Goal: Task Accomplishment & Management: Use online tool/utility

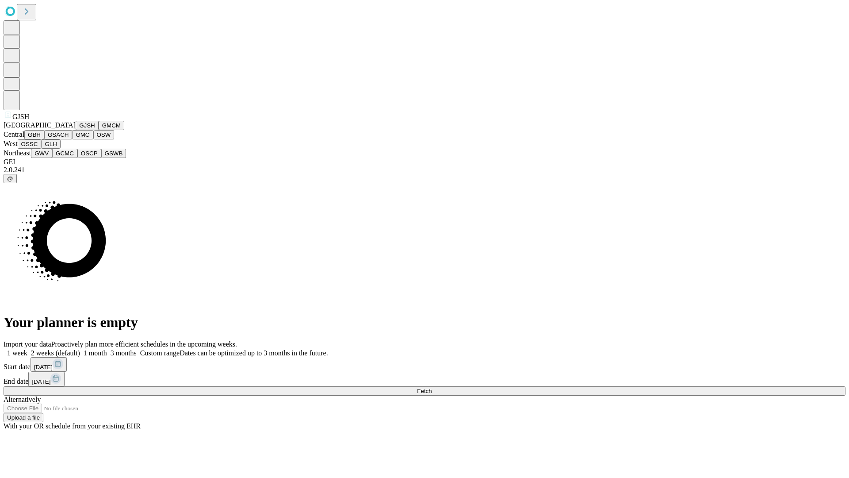
click at [76, 130] on button "GJSH" at bounding box center [87, 125] width 23 height 9
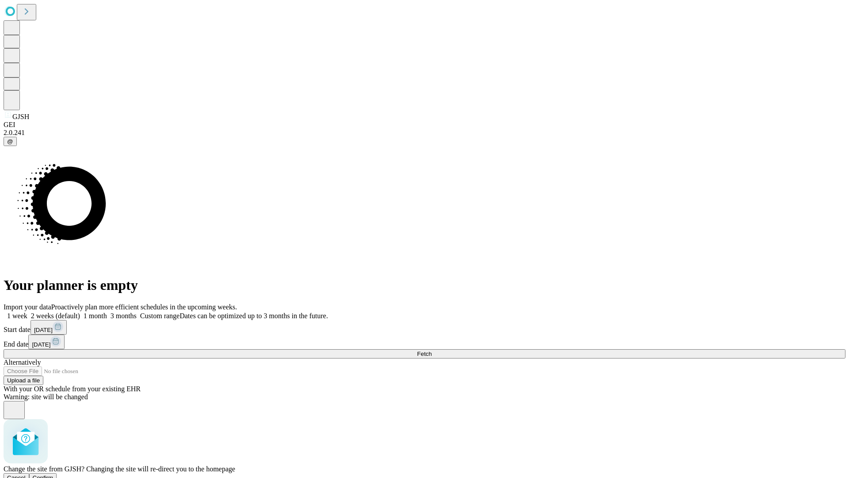
click at [54, 474] on span "Confirm" at bounding box center [43, 477] width 21 height 7
click at [107, 312] on label "1 month" at bounding box center [93, 316] width 27 height 8
click at [432, 350] on span "Fetch" at bounding box center [424, 353] width 15 height 7
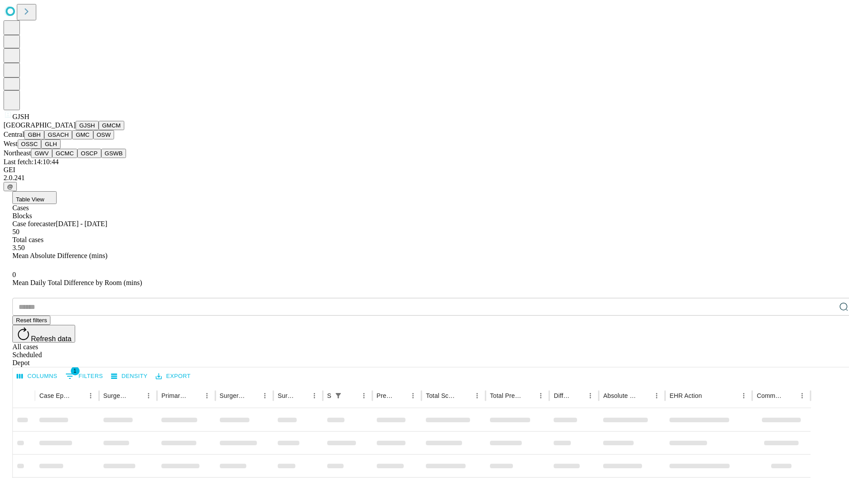
click at [99, 130] on button "GMCM" at bounding box center [112, 125] width 26 height 9
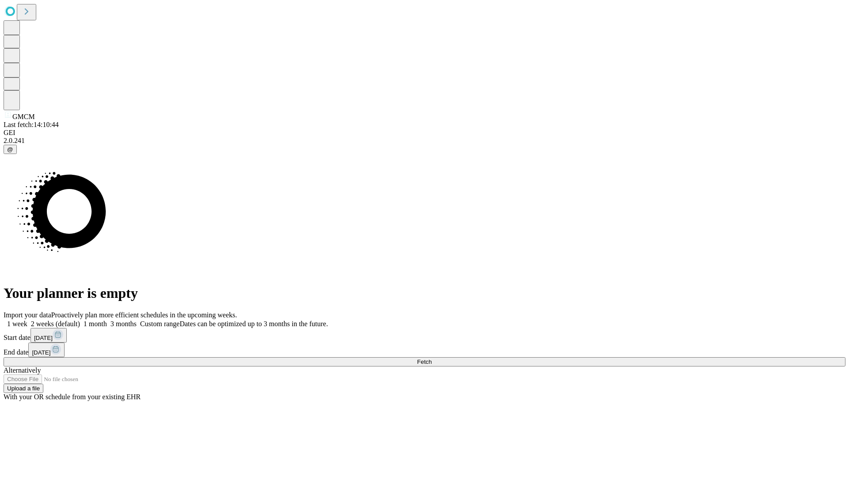
click at [107, 320] on label "1 month" at bounding box center [93, 324] width 27 height 8
click at [432, 358] on span "Fetch" at bounding box center [424, 361] width 15 height 7
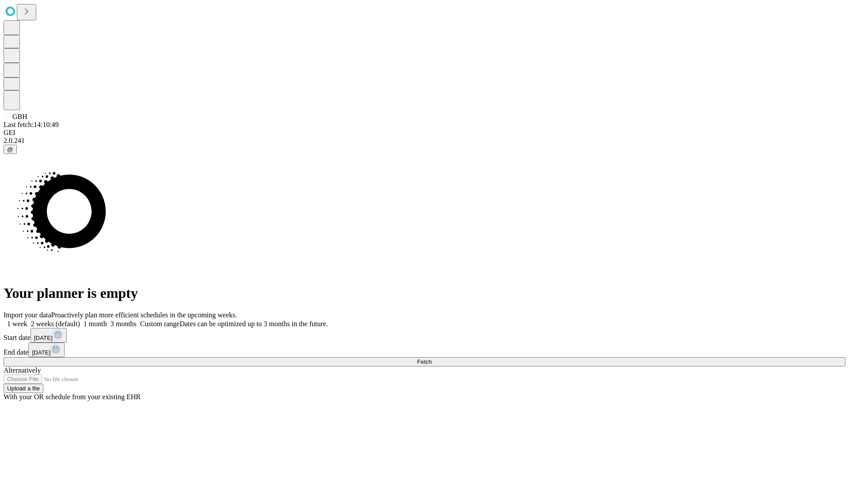
click at [107, 320] on label "1 month" at bounding box center [93, 324] width 27 height 8
click at [432, 358] on span "Fetch" at bounding box center [424, 361] width 15 height 7
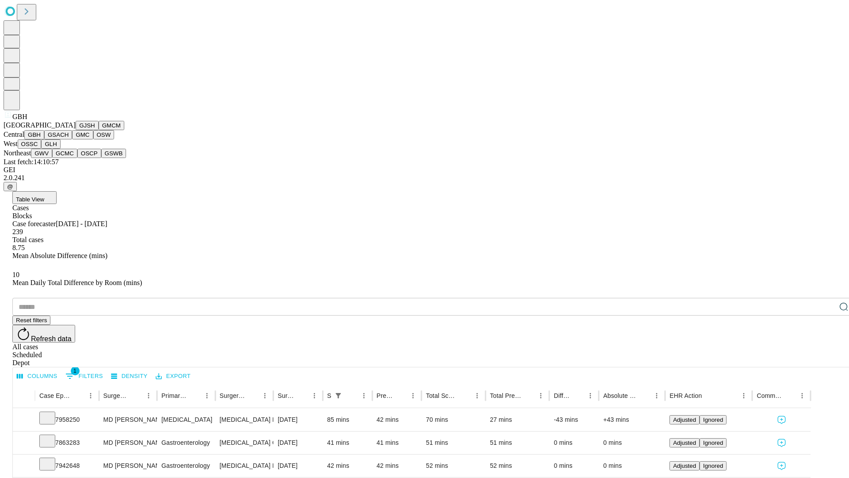
click at [69, 139] on button "GSACH" at bounding box center [58, 134] width 28 height 9
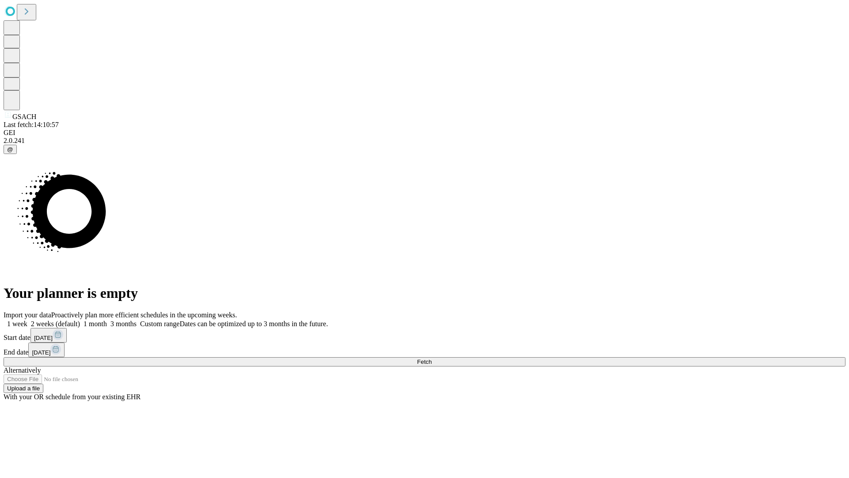
click at [107, 320] on label "1 month" at bounding box center [93, 324] width 27 height 8
click at [432, 358] on span "Fetch" at bounding box center [424, 361] width 15 height 7
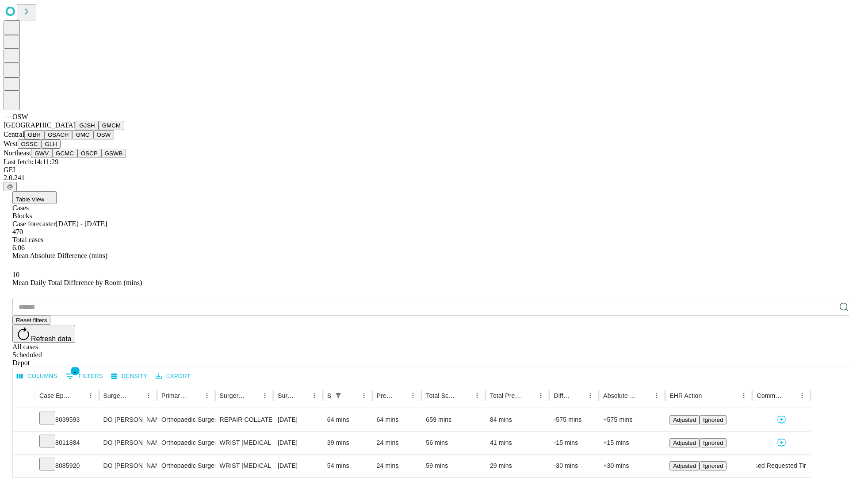
click at [42, 149] on button "OSSC" at bounding box center [30, 143] width 24 height 9
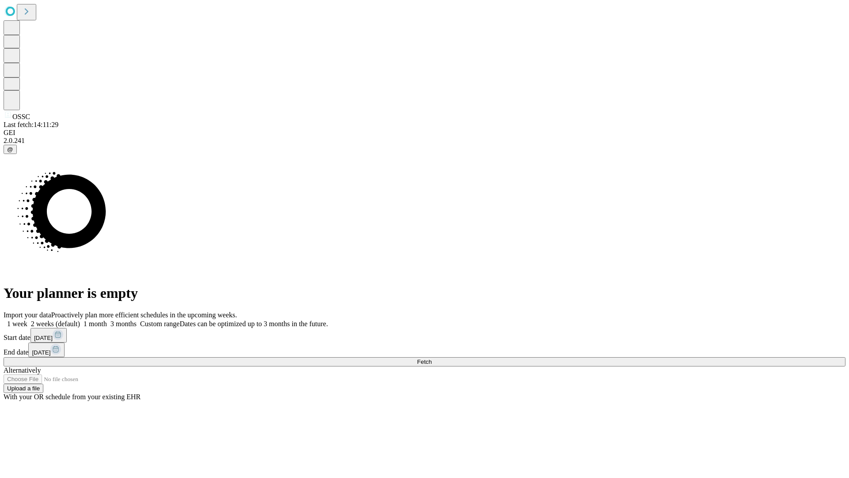
click at [107, 320] on label "1 month" at bounding box center [93, 324] width 27 height 8
click at [432, 358] on span "Fetch" at bounding box center [424, 361] width 15 height 7
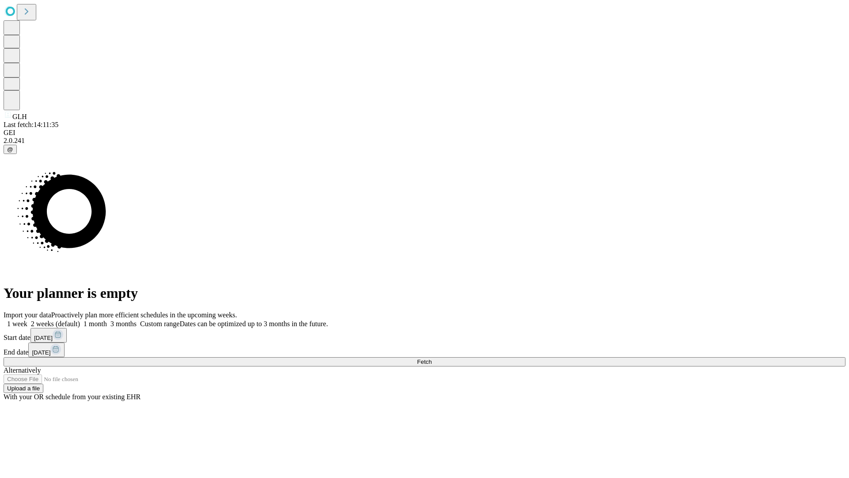
click at [107, 320] on label "1 month" at bounding box center [93, 324] width 27 height 8
click at [432, 358] on span "Fetch" at bounding box center [424, 361] width 15 height 7
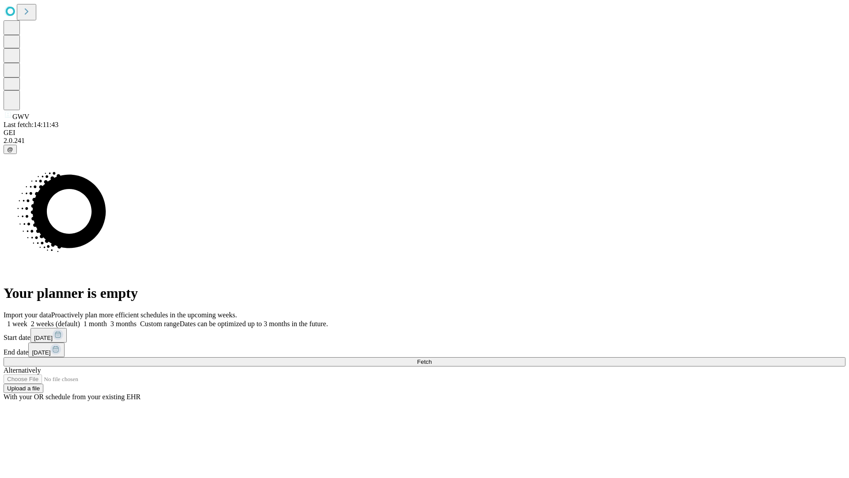
click at [107, 320] on label "1 month" at bounding box center [93, 324] width 27 height 8
click at [432, 358] on span "Fetch" at bounding box center [424, 361] width 15 height 7
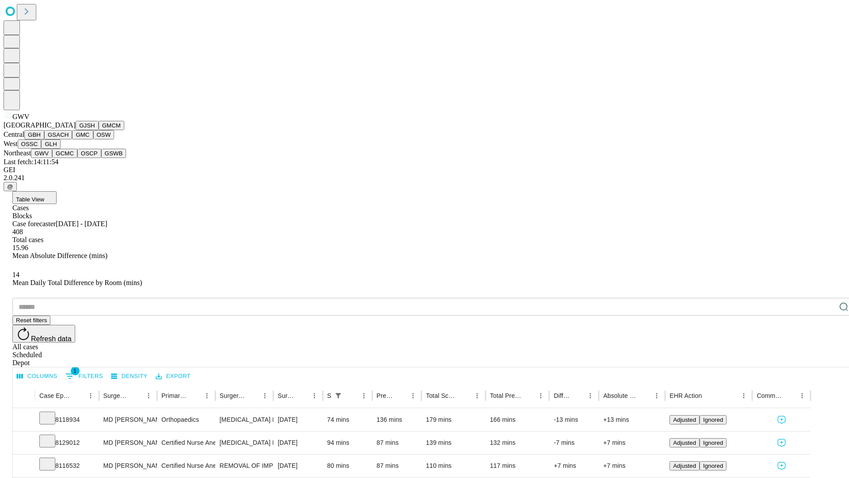
click at [69, 158] on button "GCMC" at bounding box center [64, 153] width 25 height 9
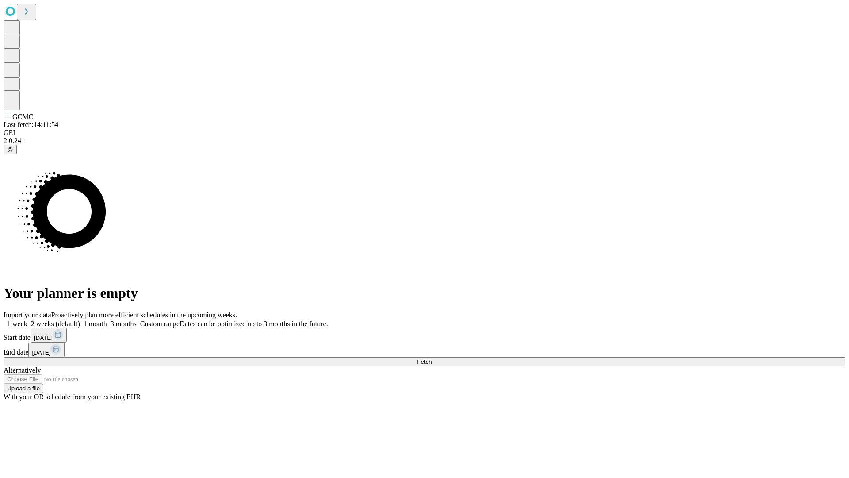
click at [107, 320] on label "1 month" at bounding box center [93, 324] width 27 height 8
click at [432, 358] on span "Fetch" at bounding box center [424, 361] width 15 height 7
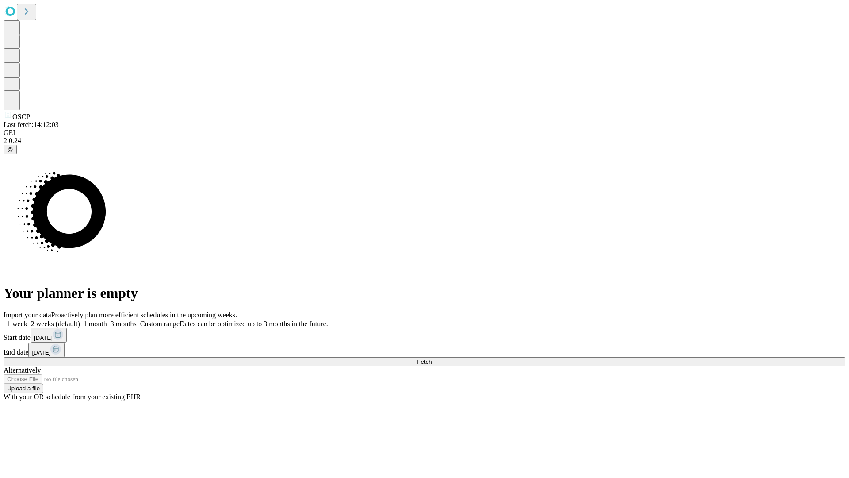
click at [107, 320] on label "1 month" at bounding box center [93, 324] width 27 height 8
click at [432, 358] on span "Fetch" at bounding box center [424, 361] width 15 height 7
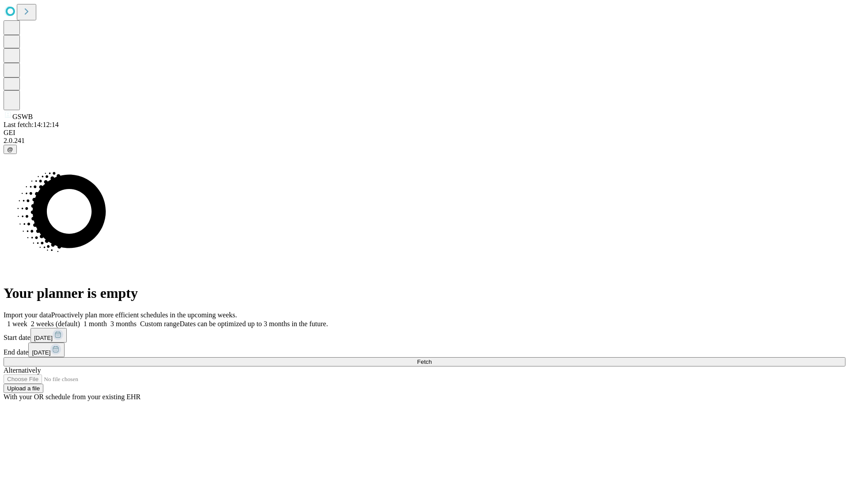
click at [107, 320] on label "1 month" at bounding box center [93, 324] width 27 height 8
click at [432, 358] on span "Fetch" at bounding box center [424, 361] width 15 height 7
